Goal: Task Accomplishment & Management: Manage account settings

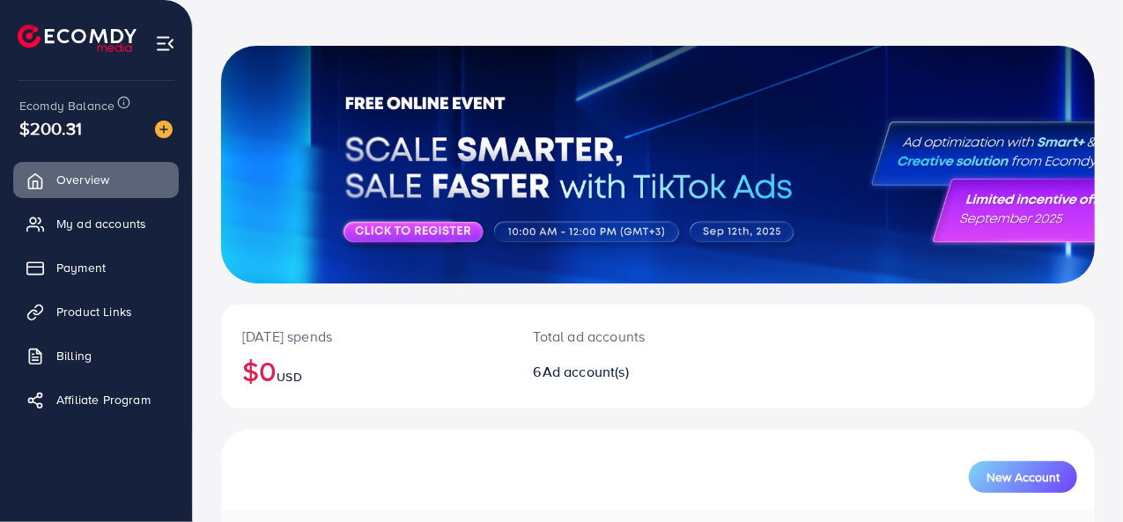
scroll to position [54, 0]
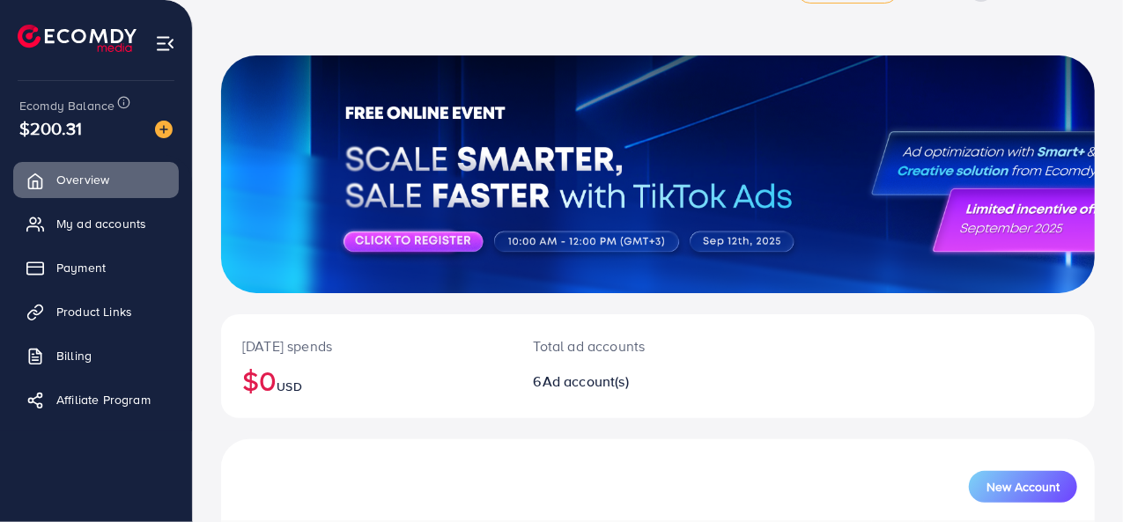
click at [158, 45] on img at bounding box center [165, 43] width 20 height 20
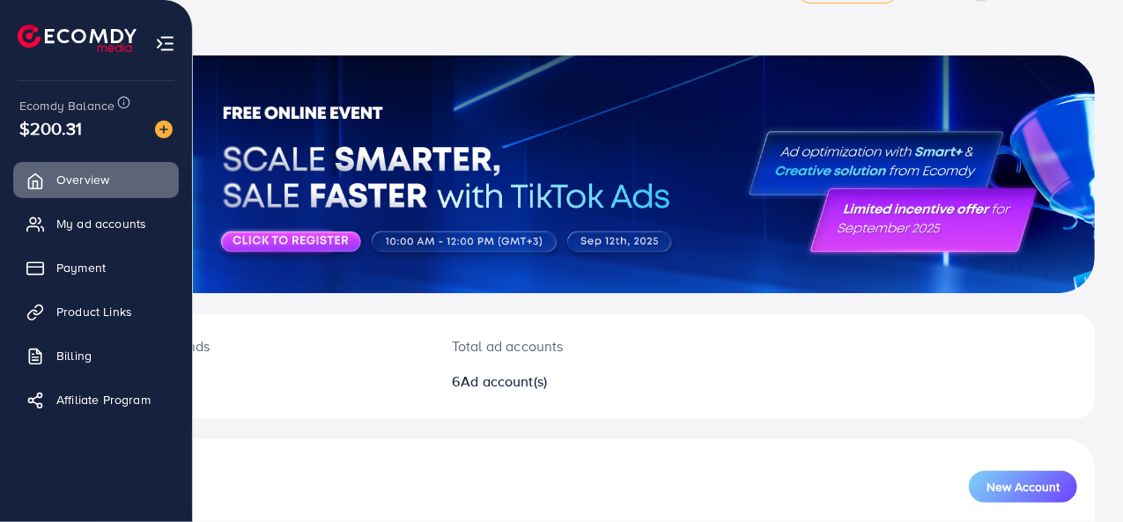
click at [166, 50] on img at bounding box center [165, 43] width 20 height 20
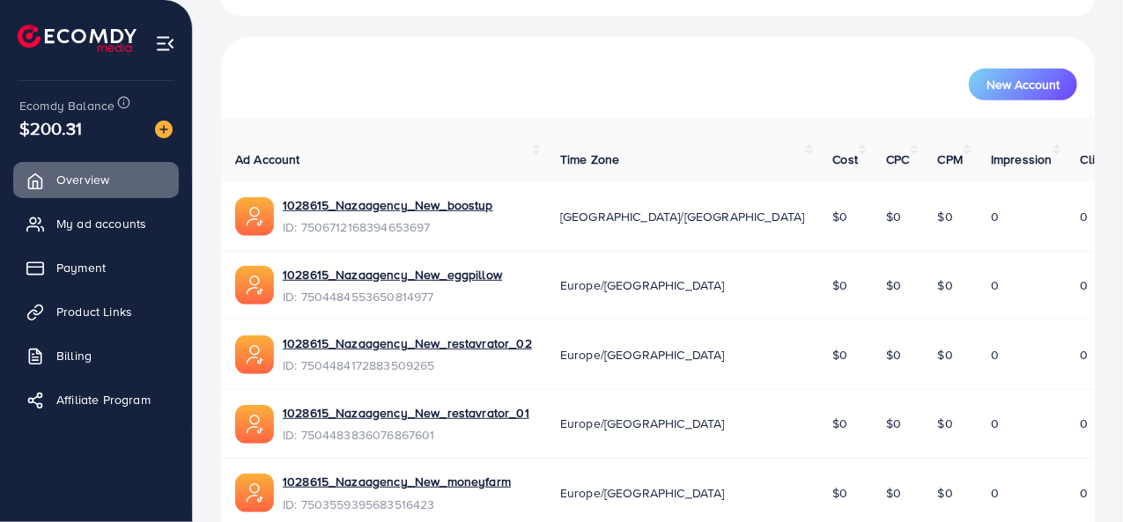
scroll to position [322, 0]
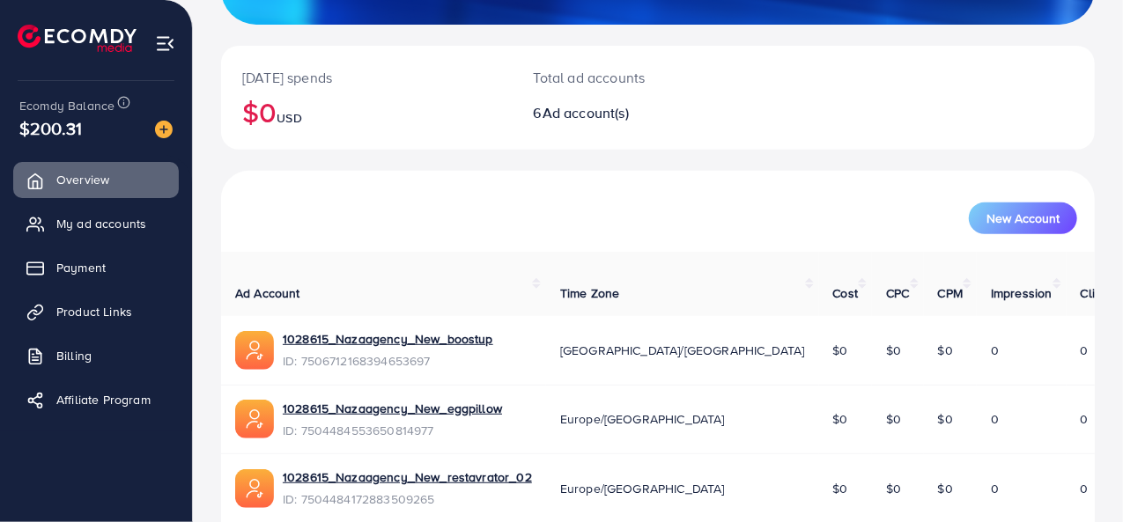
drag, startPoint x: 164, startPoint y: 47, endPoint x: 150, endPoint y: 45, distance: 14.2
click at [150, 45] on li at bounding box center [84, 40] width 133 height 70
click at [162, 48] on img at bounding box center [165, 43] width 20 height 20
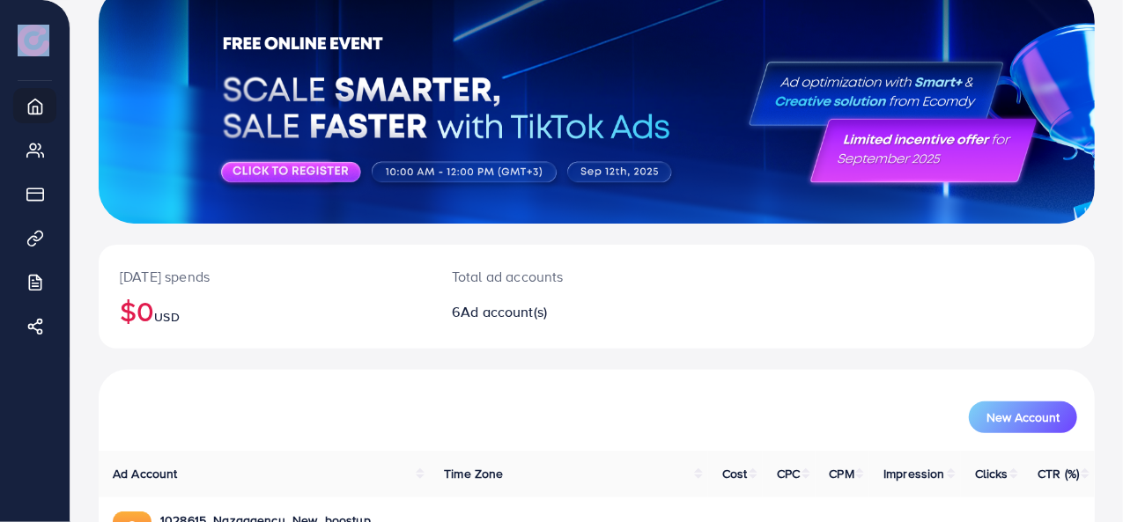
scroll to position [0, 0]
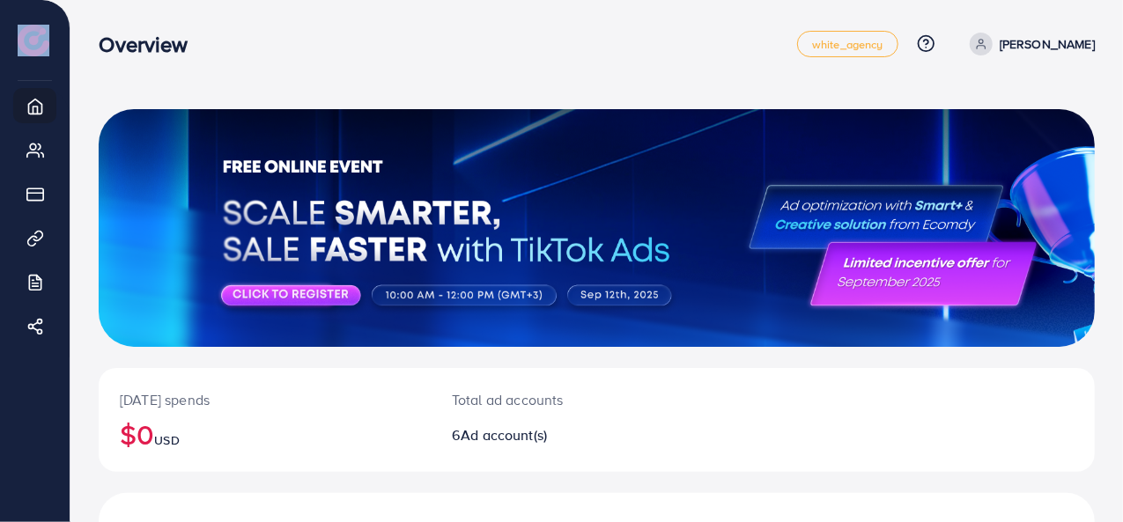
click at [1024, 54] on link "nouh amiri" at bounding box center [1028, 44] width 132 height 23
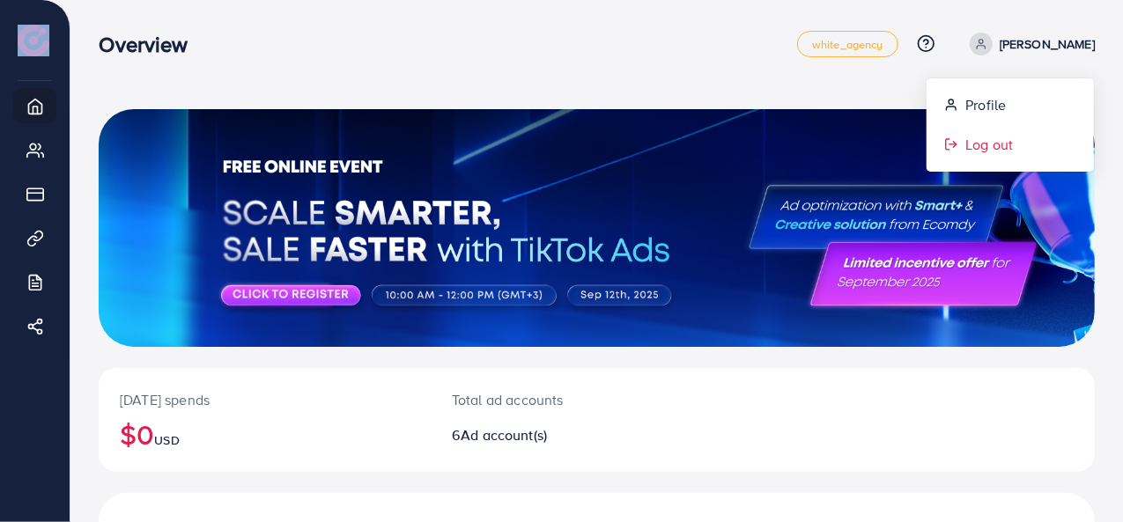
click at [984, 150] on span "Log out" at bounding box center [989, 144] width 48 height 21
